Goal: Information Seeking & Learning: Check status

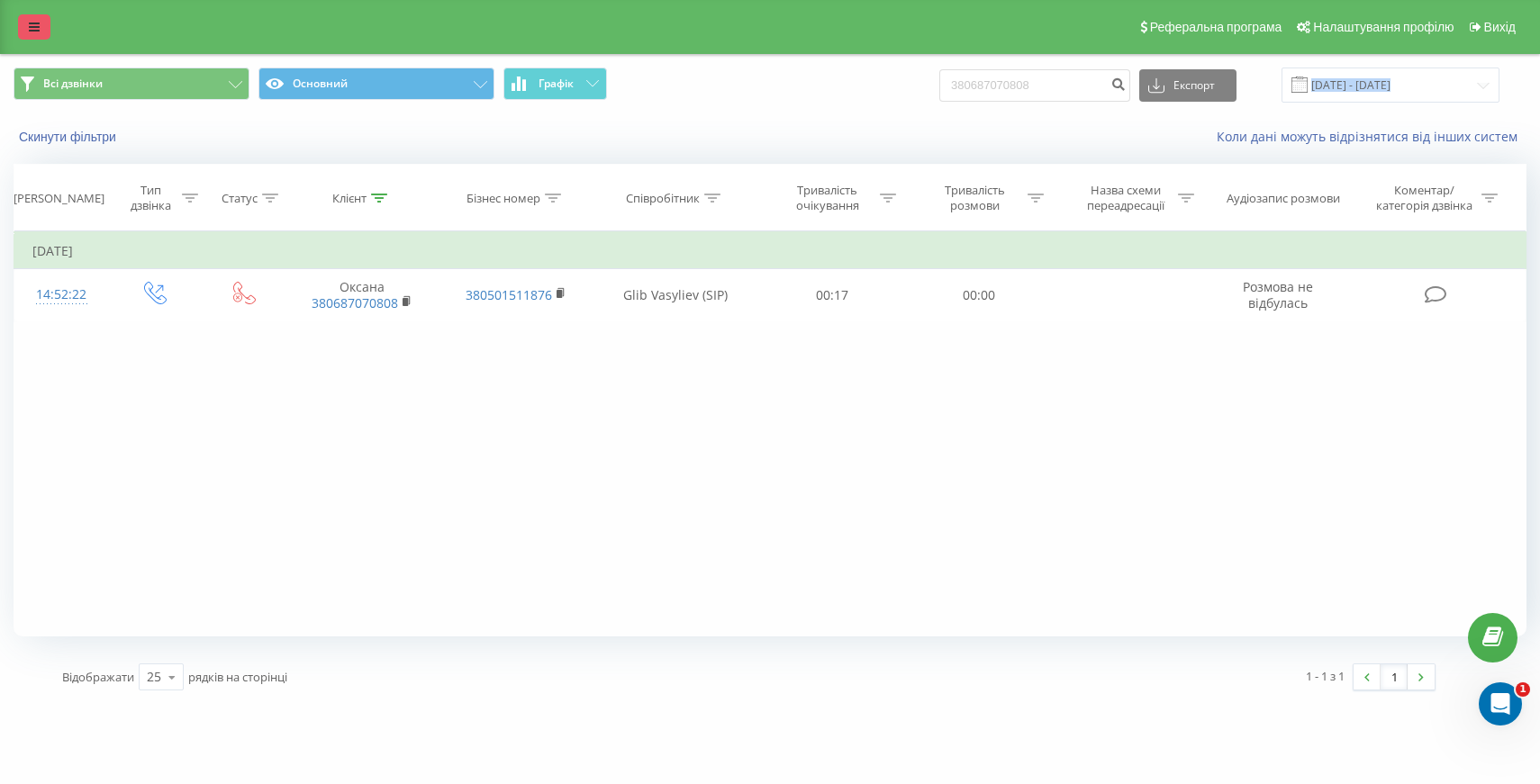
click at [38, 23] on icon at bounding box center [34, 27] width 11 height 13
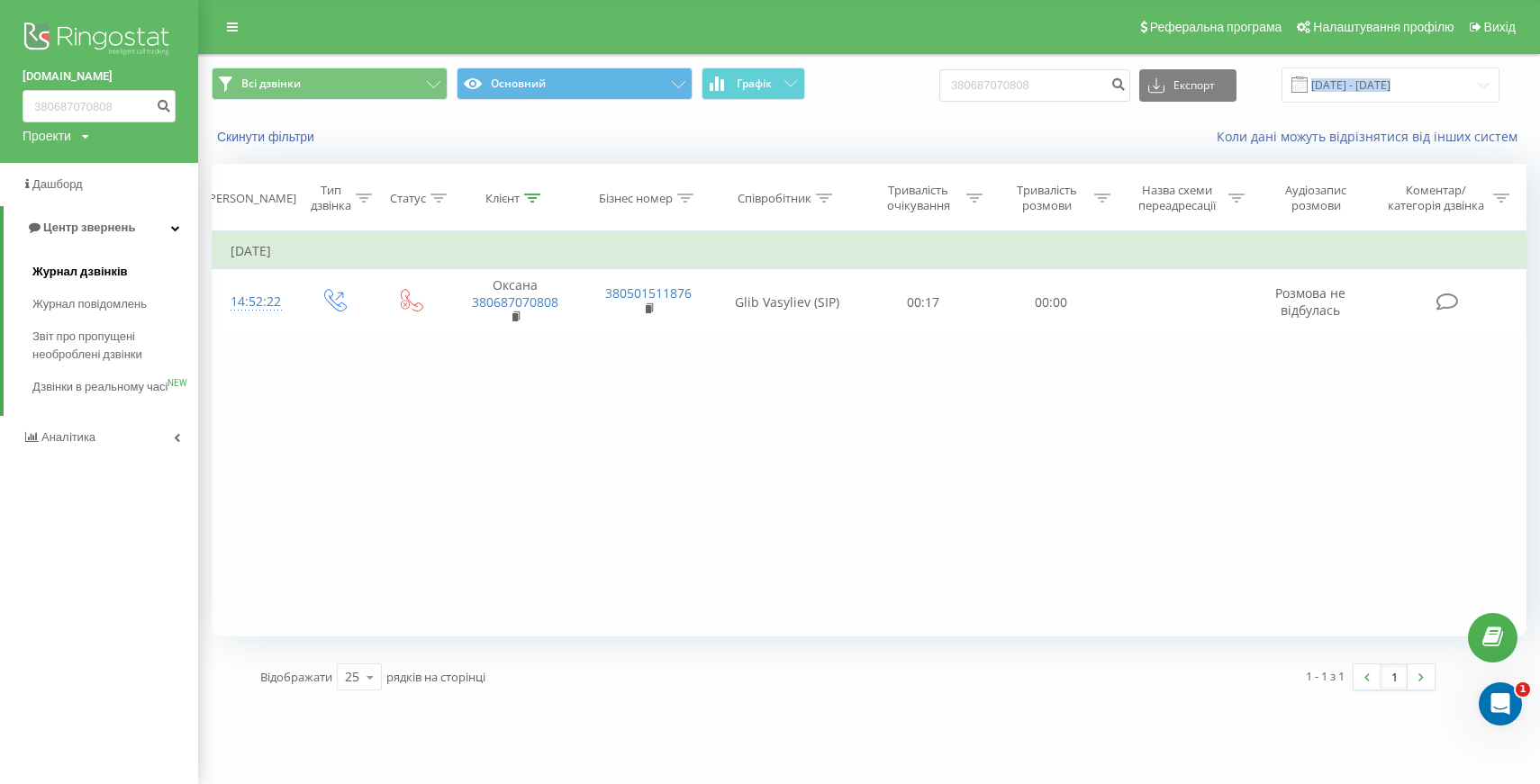
click at [120, 279] on span "Журнал дзвінків" at bounding box center [80, 272] width 96 height 18
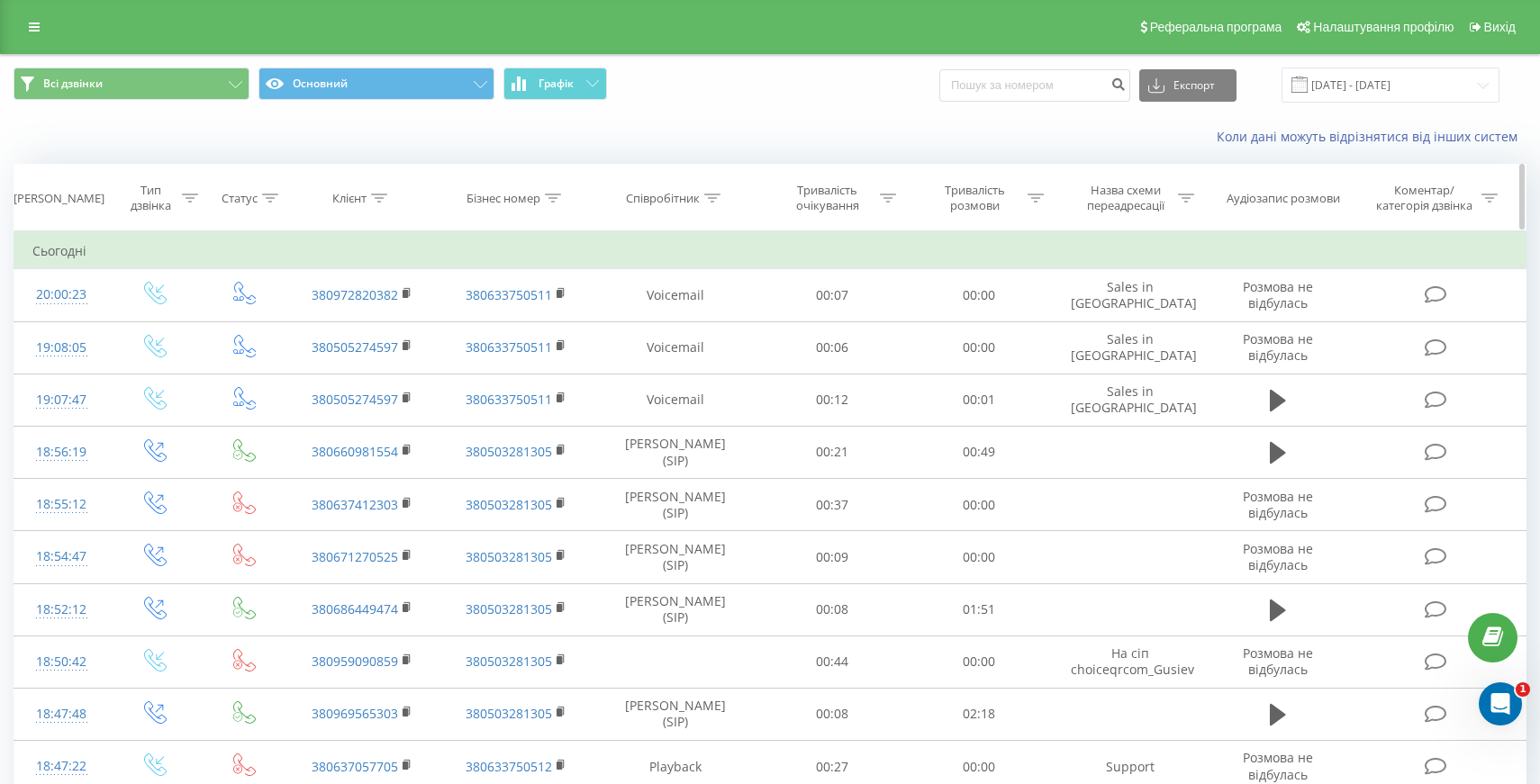
click at [718, 195] on icon at bounding box center [713, 198] width 16 height 9
click at [678, 328] on input "text" at bounding box center [676, 328] width 159 height 32
type input "[PERSON_NAME]"
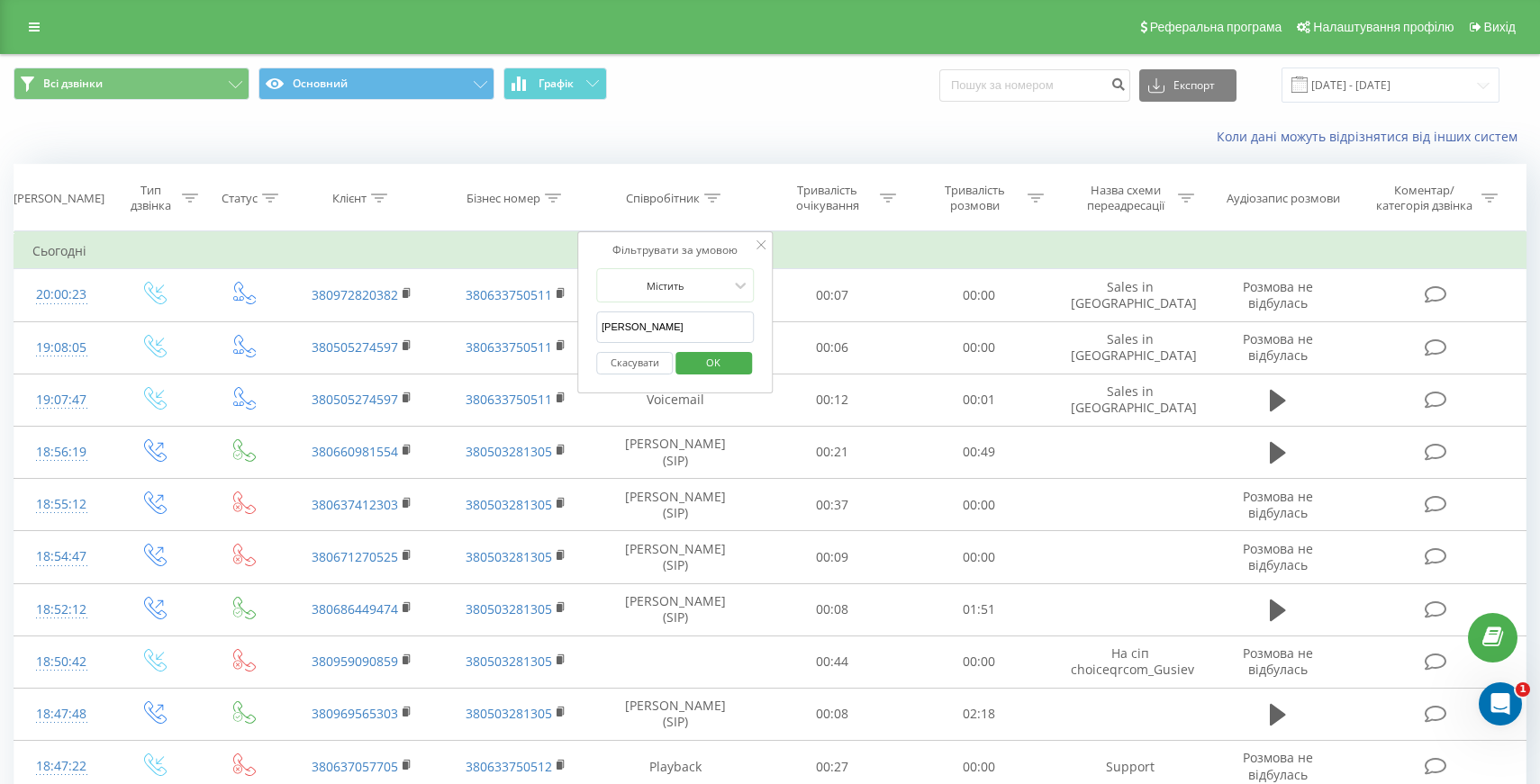
click at [711, 359] on span "OK" at bounding box center [714, 363] width 50 height 28
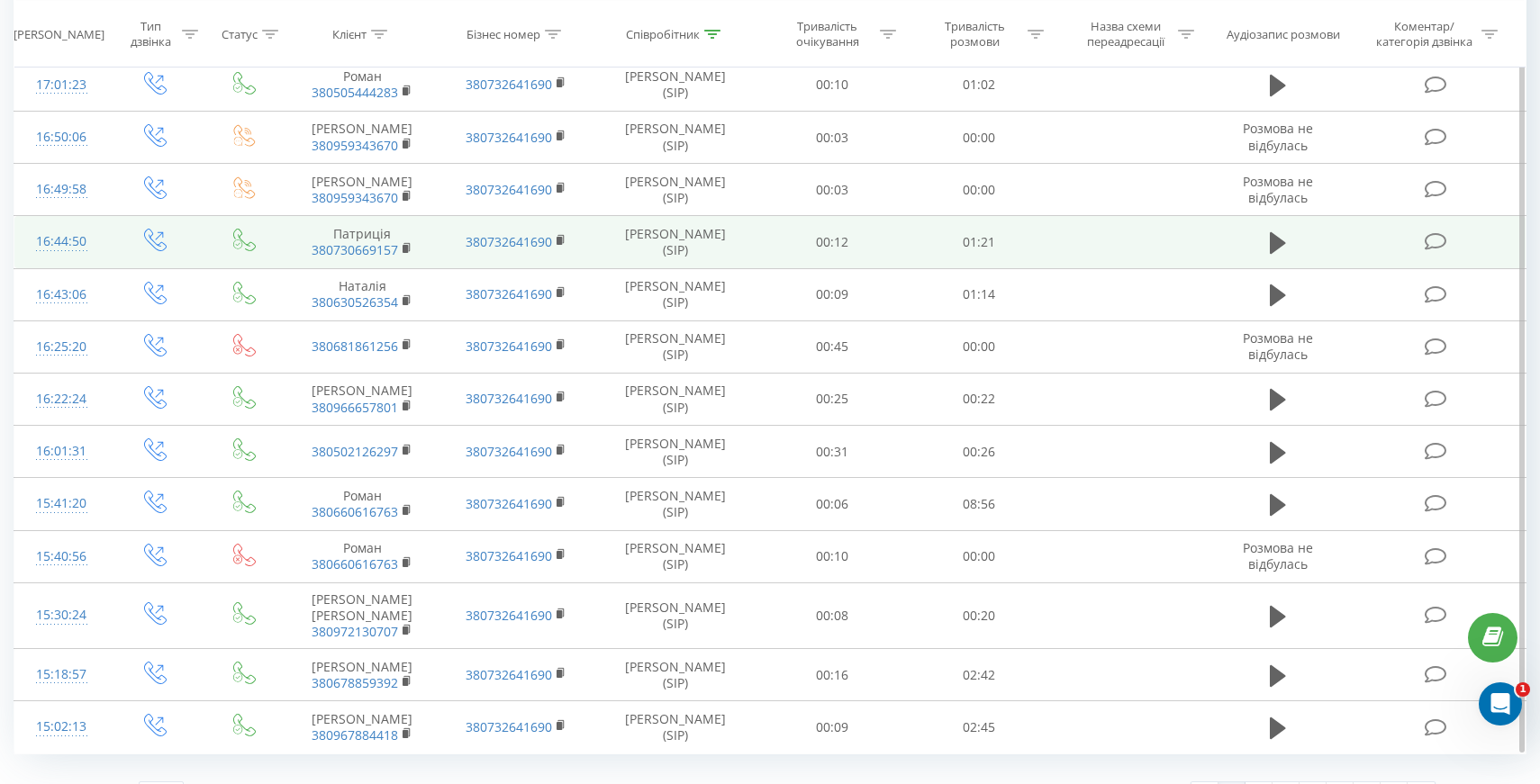
scroll to position [913, 0]
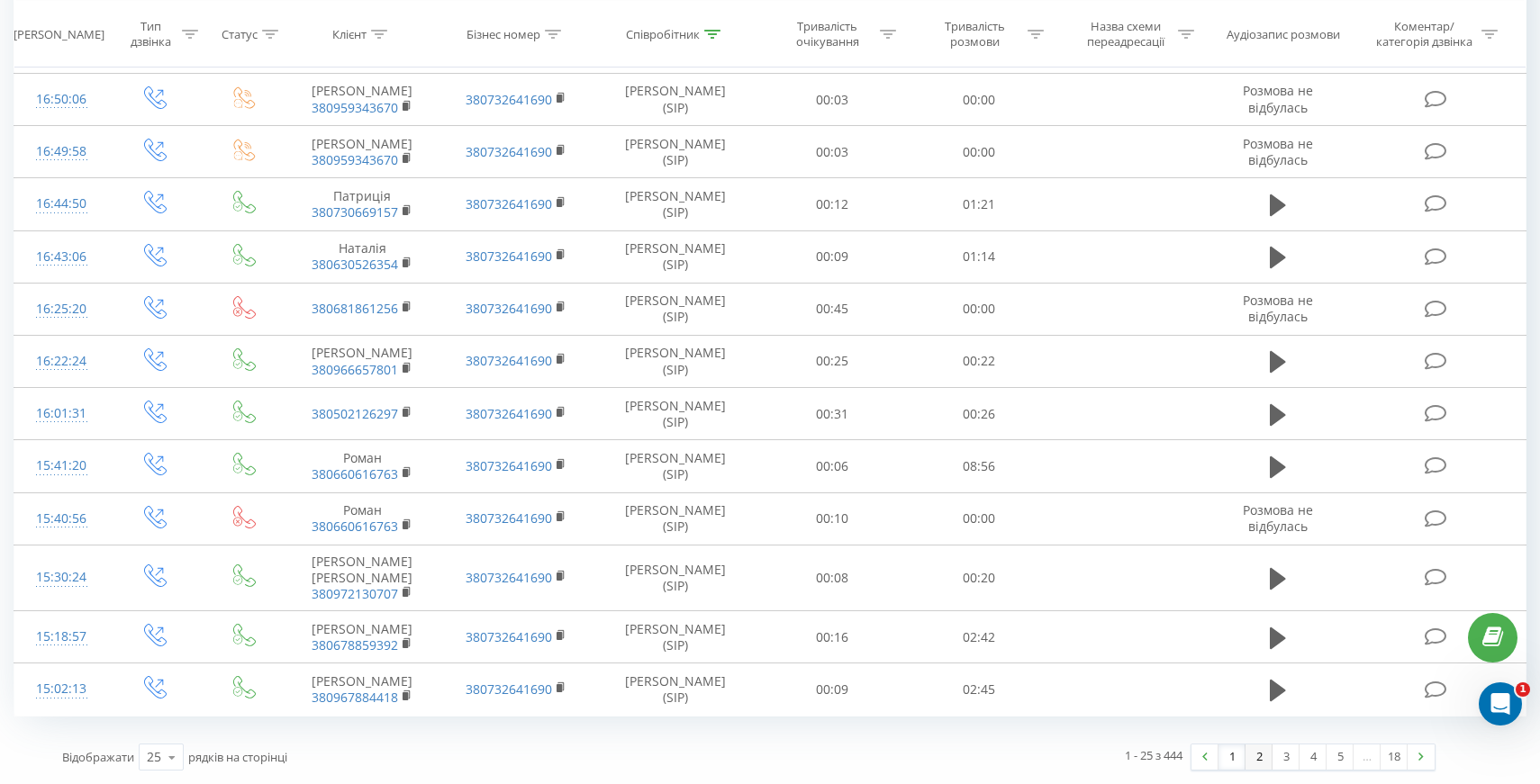
click at [1258, 763] on link "2" at bounding box center [1259, 756] width 27 height 25
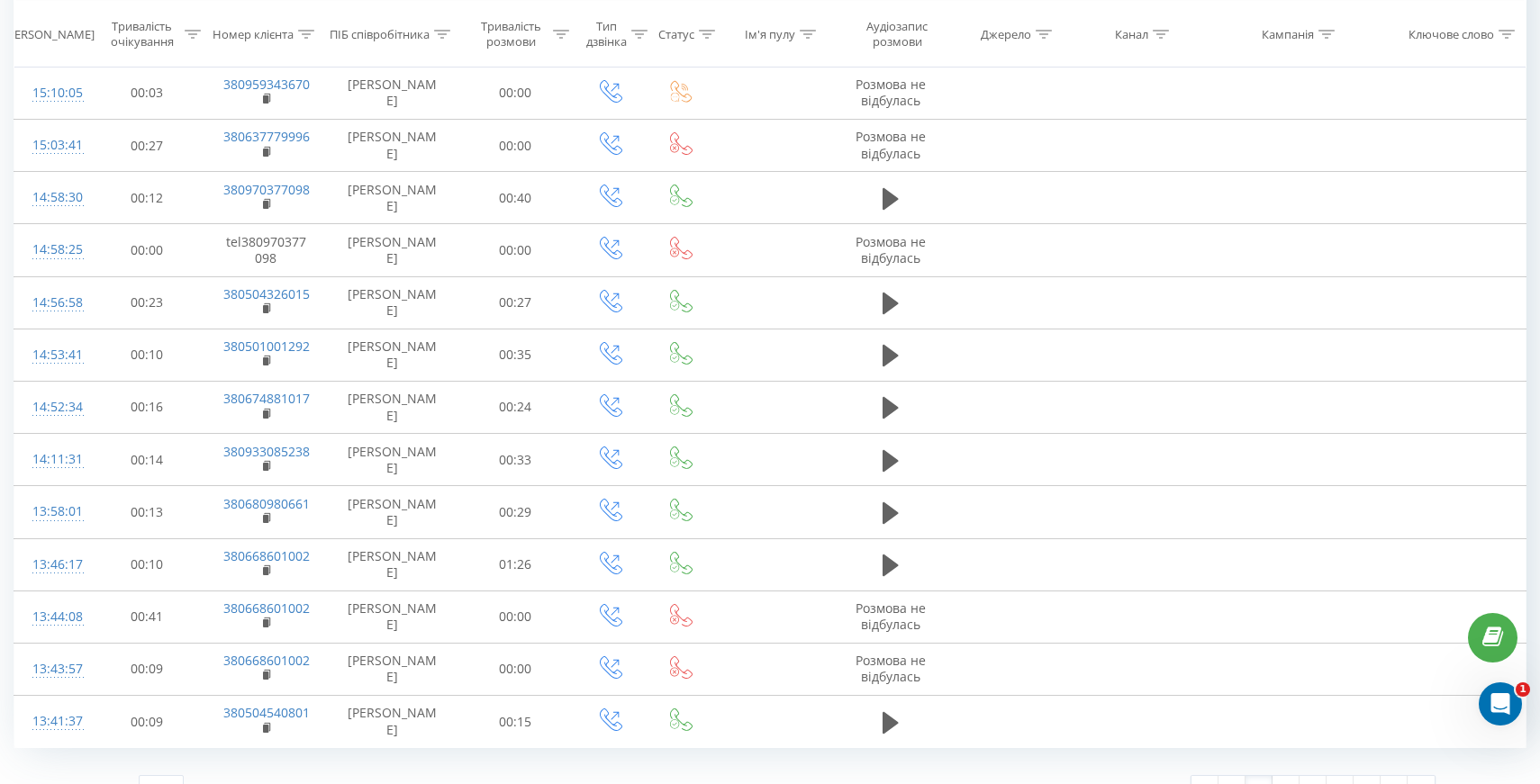
scroll to position [898, 0]
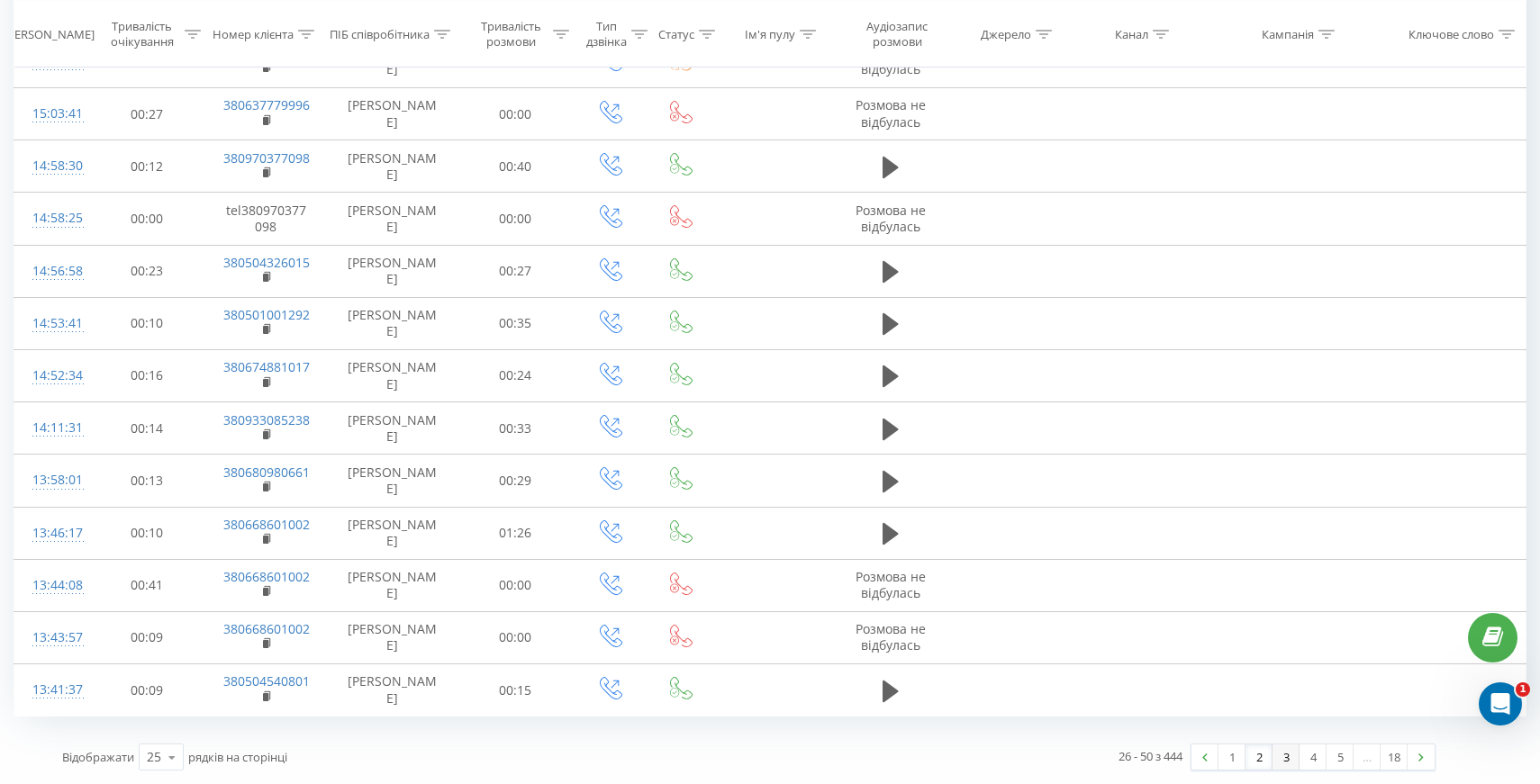
click at [1278, 756] on link "3" at bounding box center [1286, 756] width 27 height 25
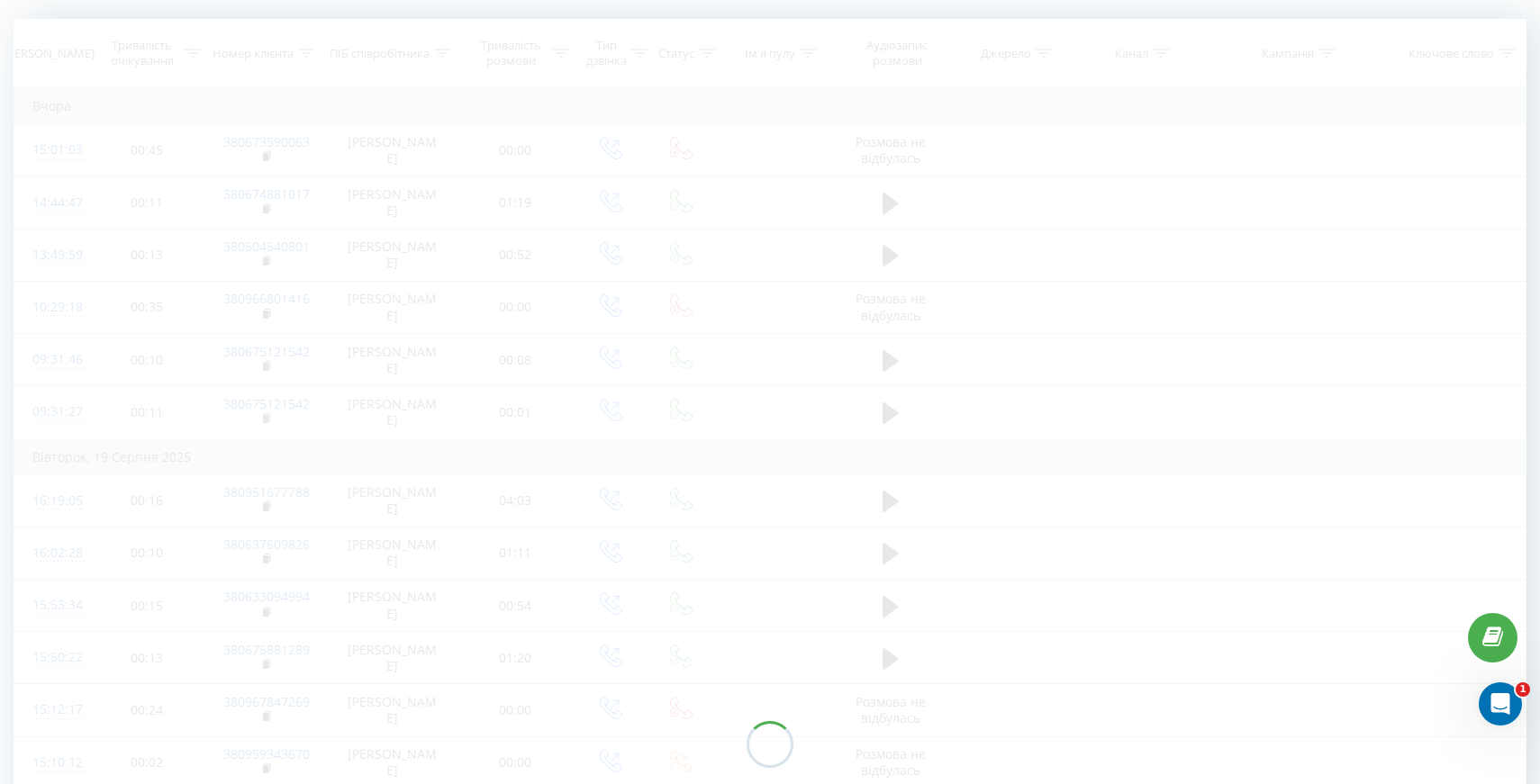
scroll to position [119, 0]
